Goal: Entertainment & Leisure: Consume media (video, audio)

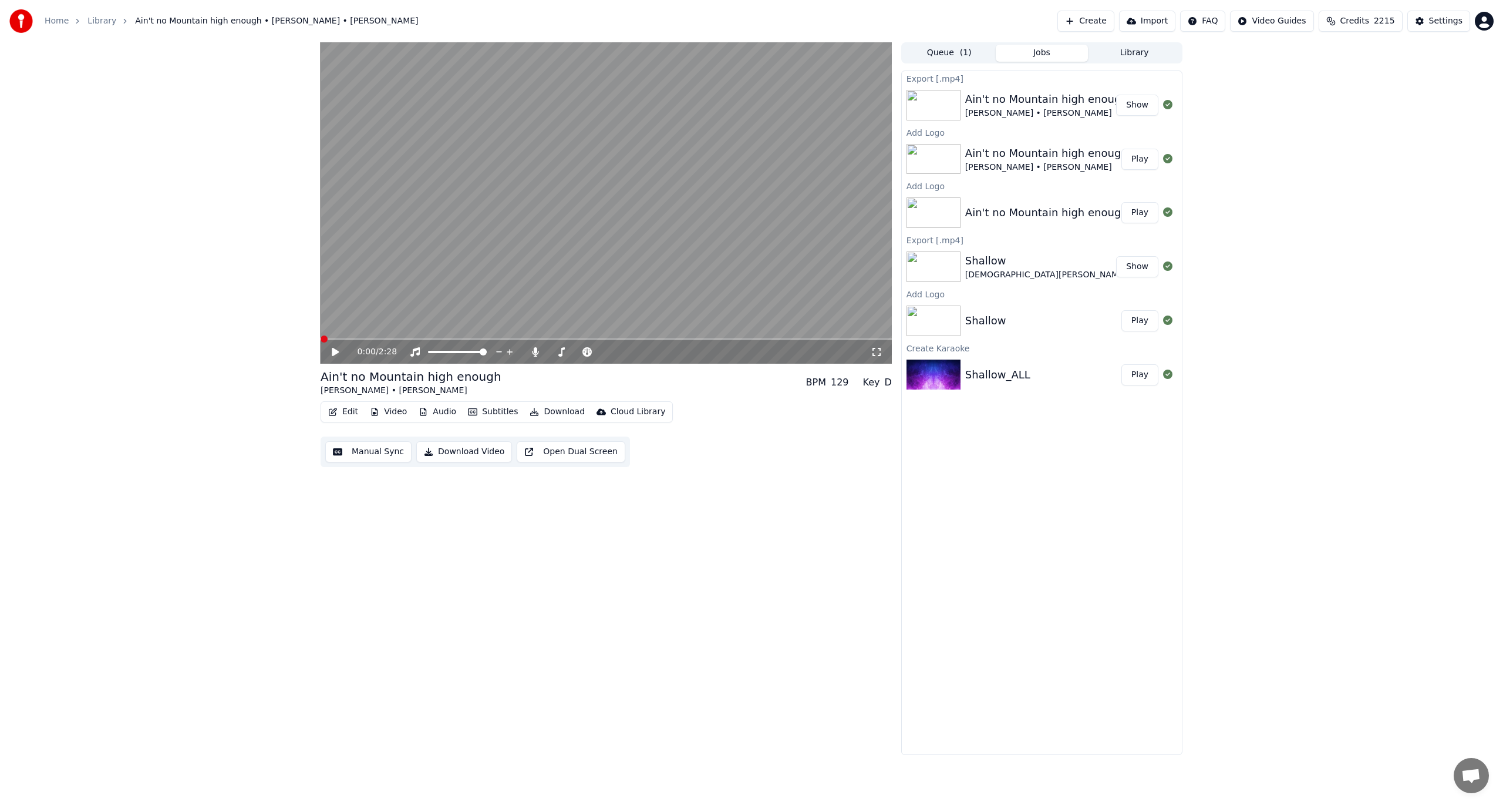
click at [321, 335] on span at bounding box center [324, 338] width 7 height 7
click at [336, 351] on icon at bounding box center [335, 352] width 7 height 8
click at [321, 342] on span at bounding box center [324, 338] width 7 height 7
click at [334, 352] on icon at bounding box center [335, 352] width 7 height 8
click at [334, 352] on icon at bounding box center [335, 351] width 6 height 7
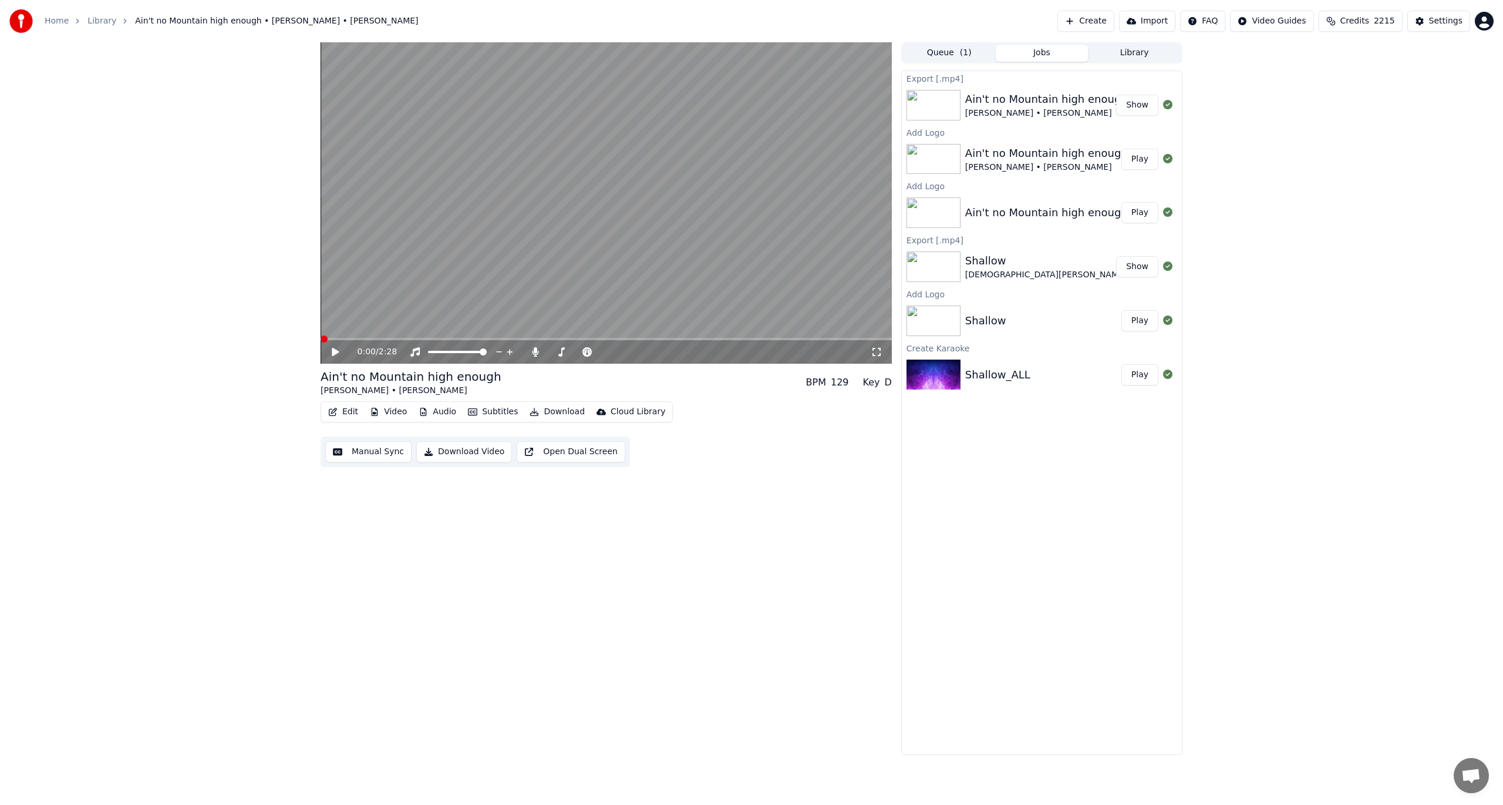
click at [321, 341] on span at bounding box center [324, 338] width 7 height 7
click at [334, 350] on icon at bounding box center [335, 352] width 7 height 8
click at [334, 349] on icon at bounding box center [335, 351] width 6 height 7
drag, startPoint x: 332, startPoint y: 334, endPoint x: 305, endPoint y: 336, distance: 27.1
click at [305, 336] on div "0:02 / 2:28 Ain't no Mountain high enough [PERSON_NAME] • [PERSON_NAME] BPM 129…" at bounding box center [751, 398] width 1503 height 712
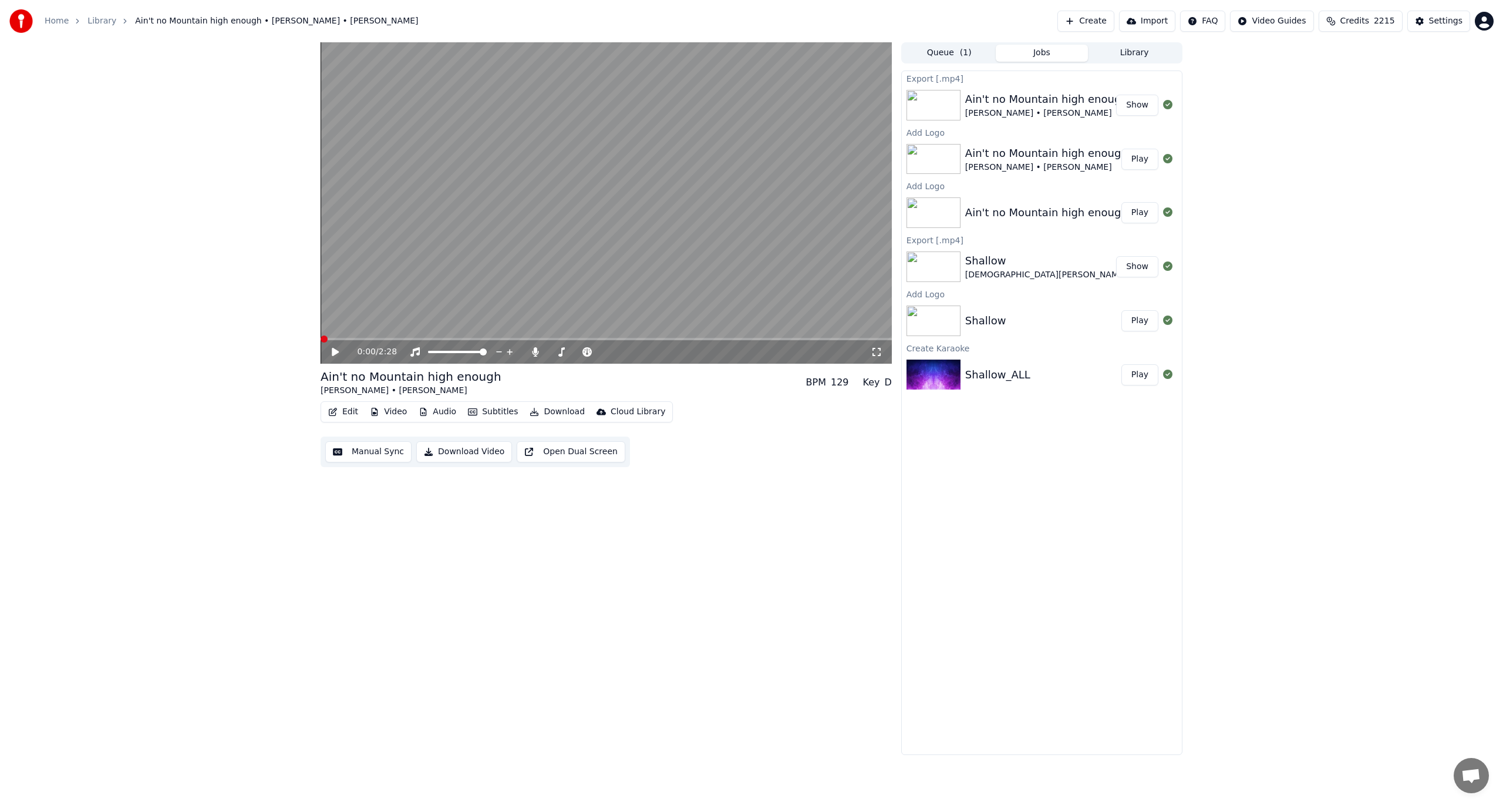
click at [321, 337] on span at bounding box center [324, 338] width 7 height 7
click at [337, 351] on icon at bounding box center [335, 352] width 7 height 8
click at [337, 351] on icon at bounding box center [335, 351] width 6 height 7
